Goal: Task Accomplishment & Management: Manage account settings

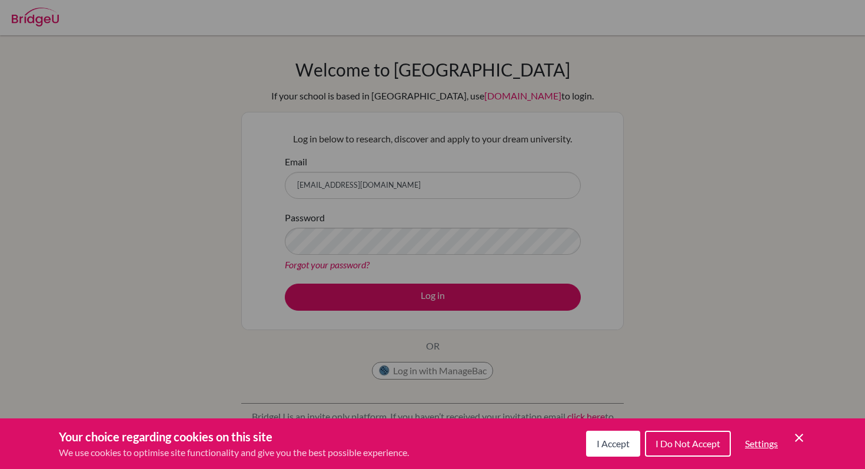
click at [617, 439] on span "I Accept" at bounding box center [613, 443] width 33 height 11
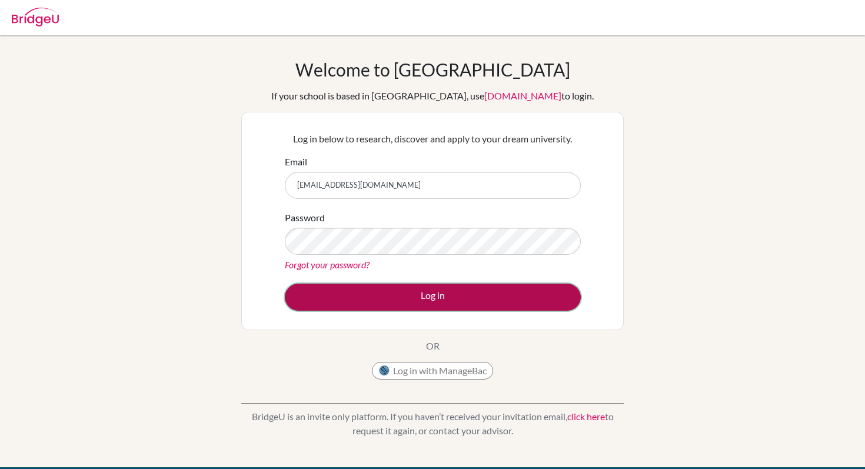
click at [475, 306] on button "Log in" at bounding box center [433, 297] width 296 height 27
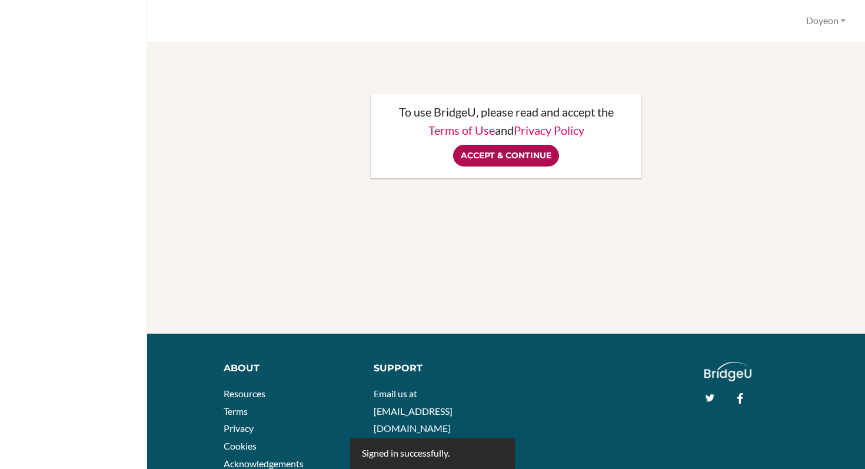
click at [468, 165] on input "Accept & Continue" at bounding box center [506, 156] width 106 height 22
